Goal: Transaction & Acquisition: Purchase product/service

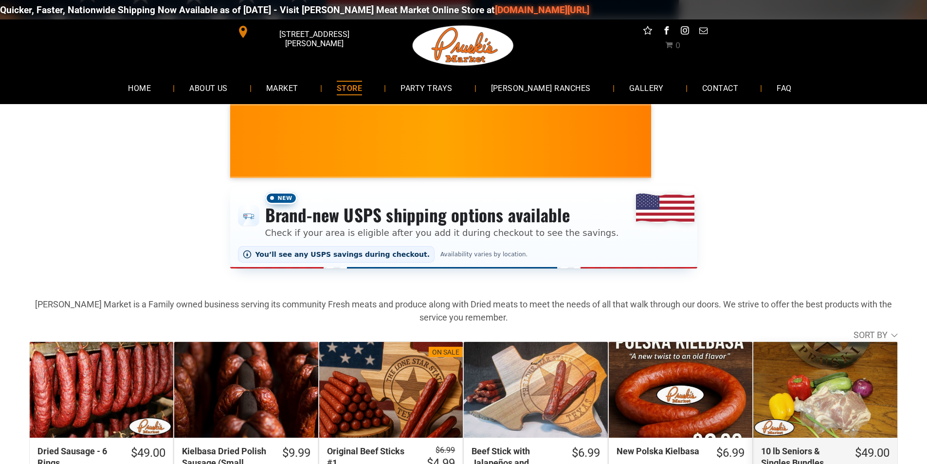
click at [836, 436] on div "10 lb Seniors & Singles Bundles" at bounding box center [825, 390] width 144 height 96
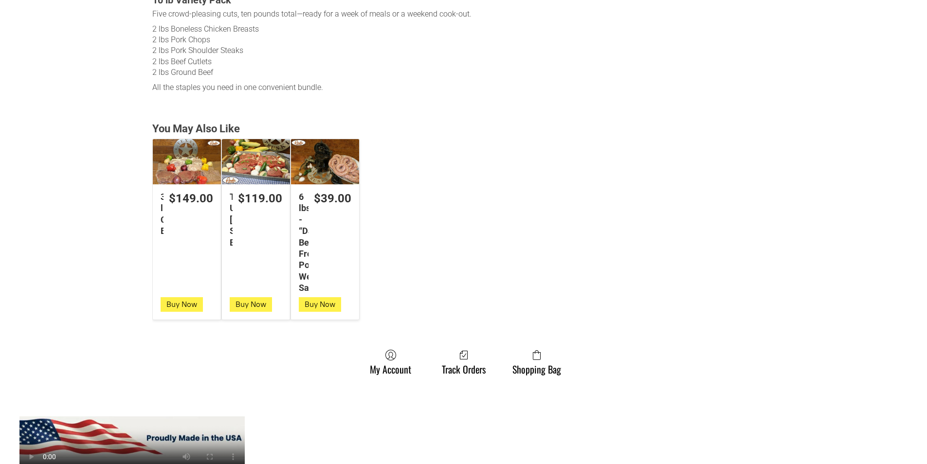
scroll to position [681, 0]
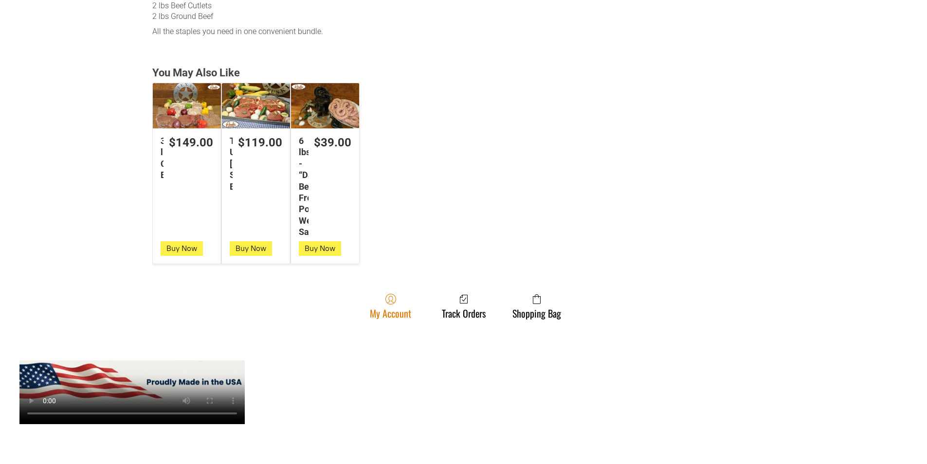
click at [376, 301] on span at bounding box center [390, 299] width 41 height 12
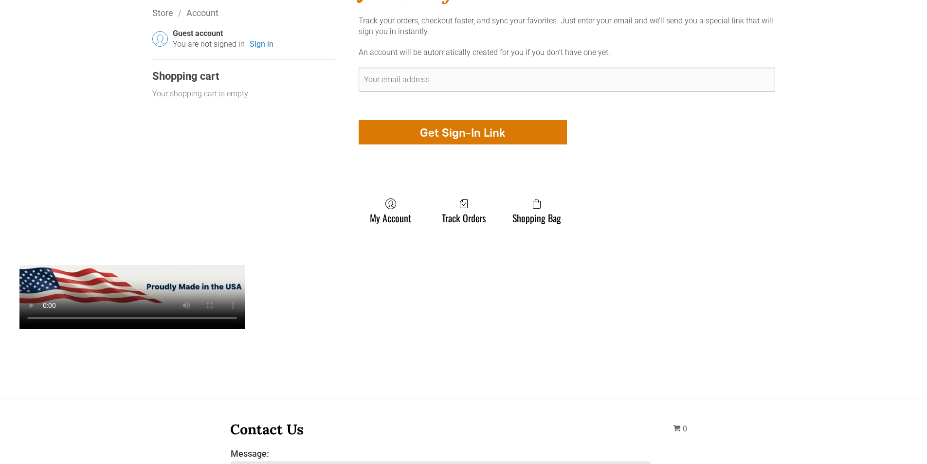
scroll to position [341, 0]
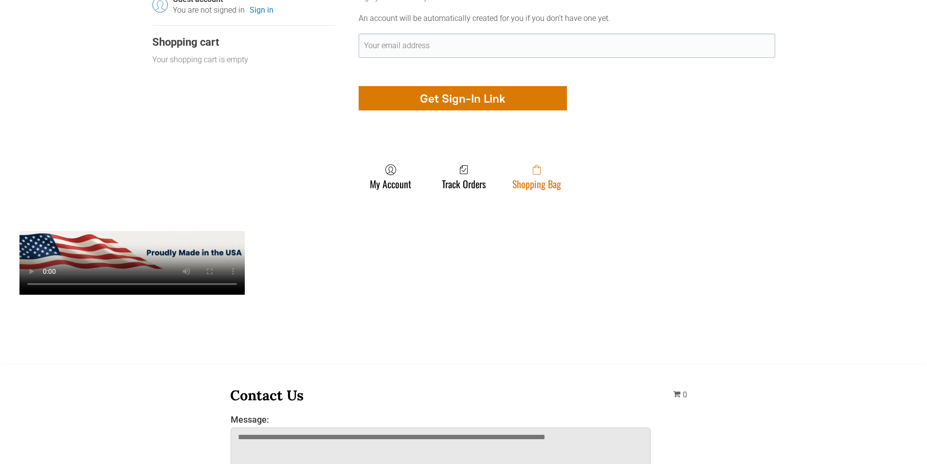
click at [527, 190] on link "Shopping Bag" at bounding box center [536, 177] width 58 height 26
